Goal: Task Accomplishment & Management: Manage account settings

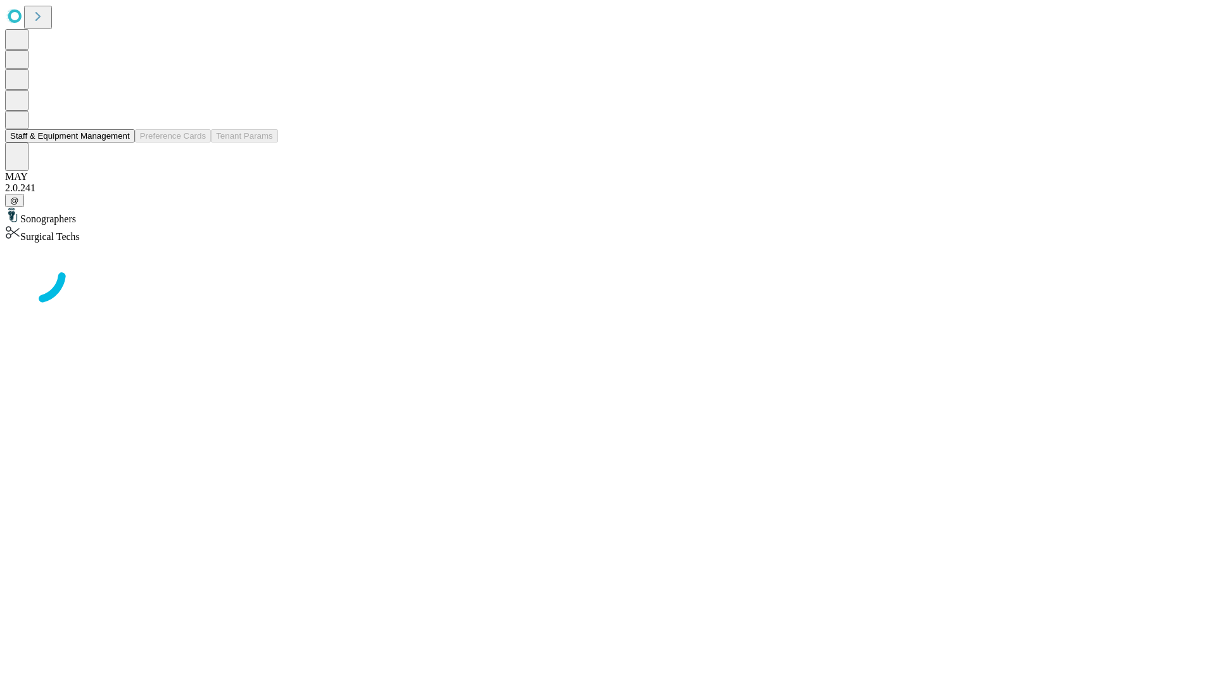
click at [121, 143] on button "Staff & Equipment Management" at bounding box center [70, 135] width 130 height 13
